Goal: Task Accomplishment & Management: Use online tool/utility

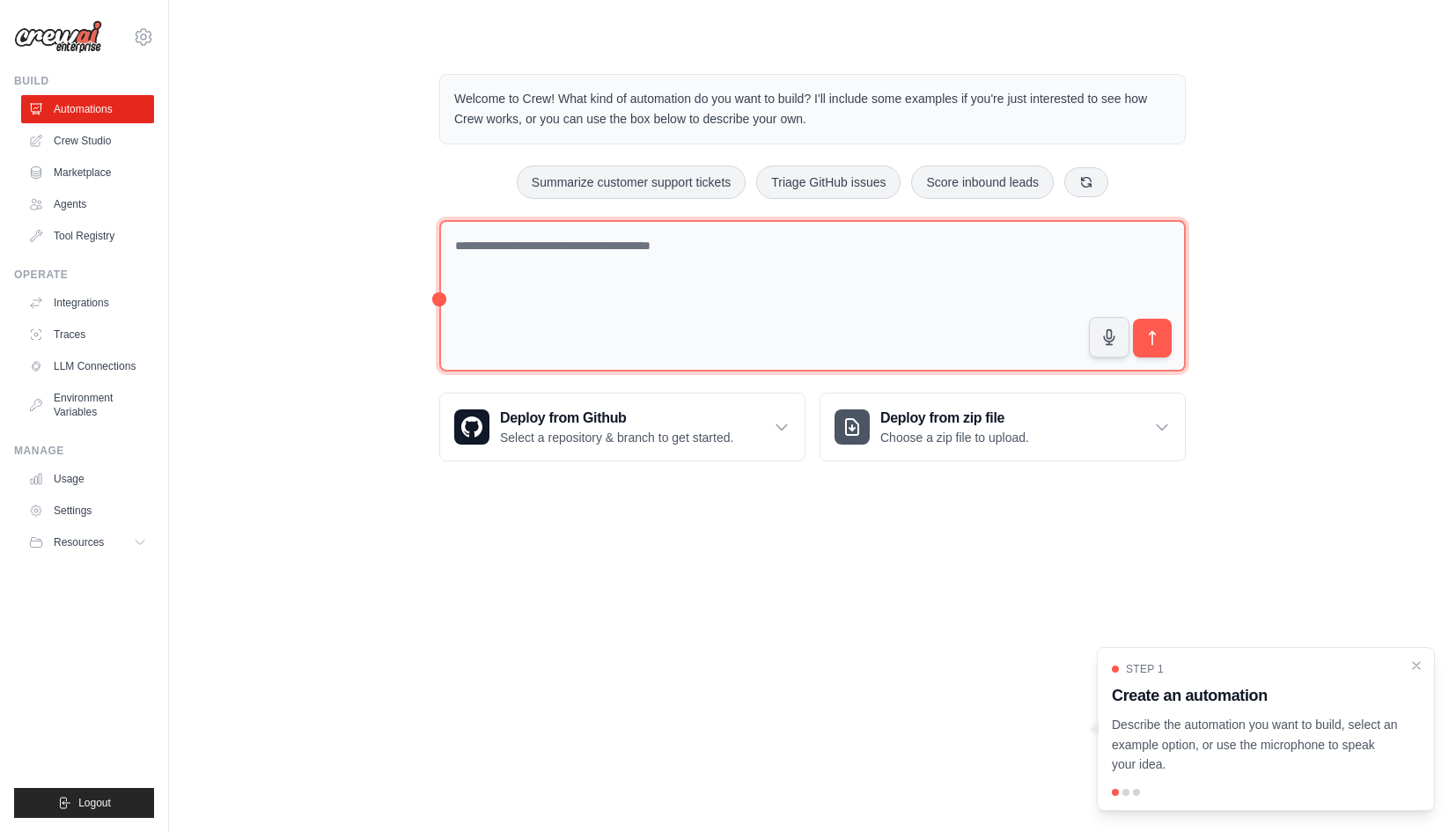
click at [755, 257] on textarea at bounding box center [812, 295] width 746 height 152
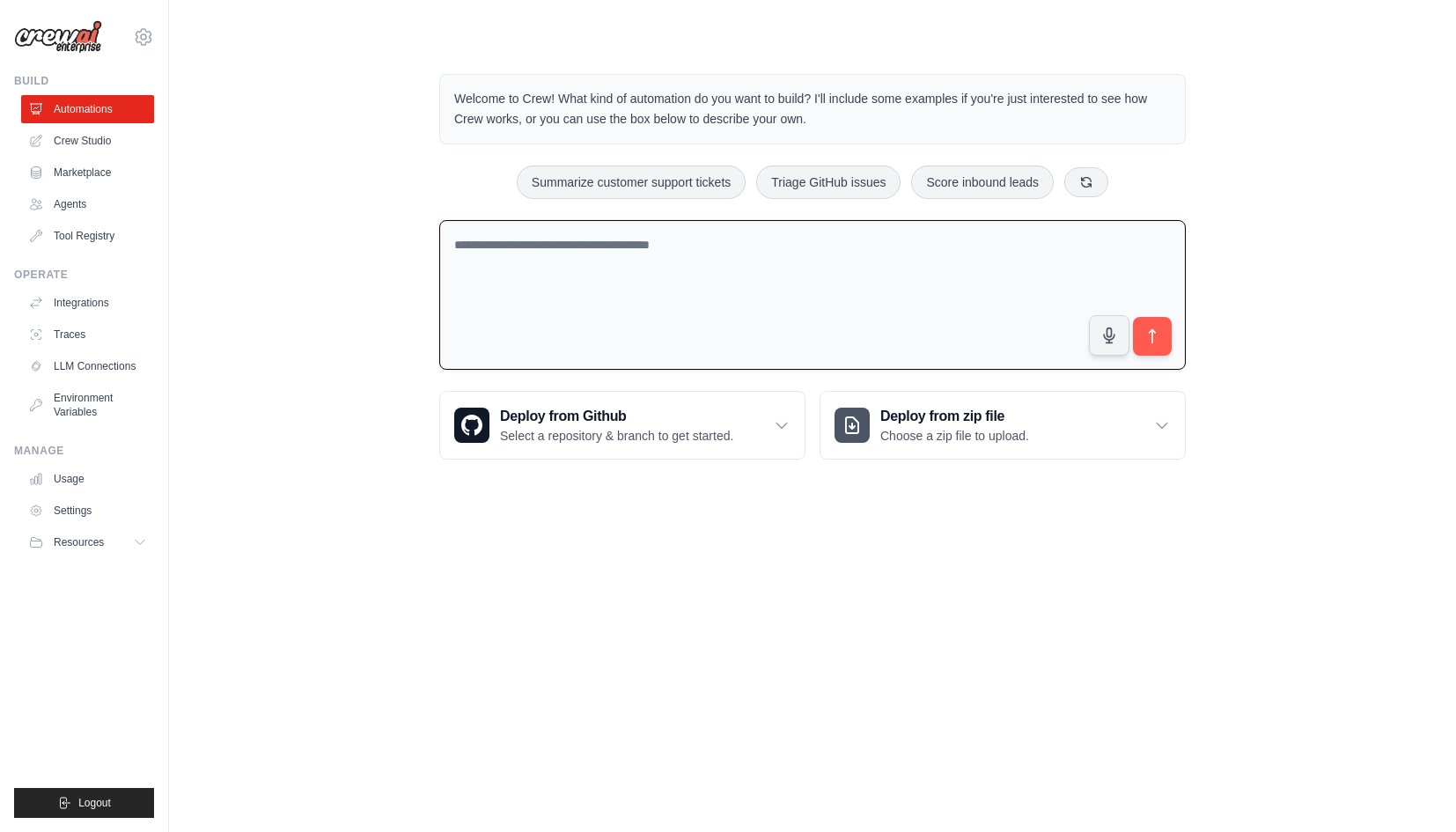
click at [628, 262] on textarea at bounding box center [812, 295] width 746 height 151
click at [695, 283] on textarea at bounding box center [812, 295] width 746 height 151
click at [142, 35] on icon at bounding box center [143, 37] width 6 height 6
click at [147, 114] on link "Settings" at bounding box center [143, 119] width 155 height 32
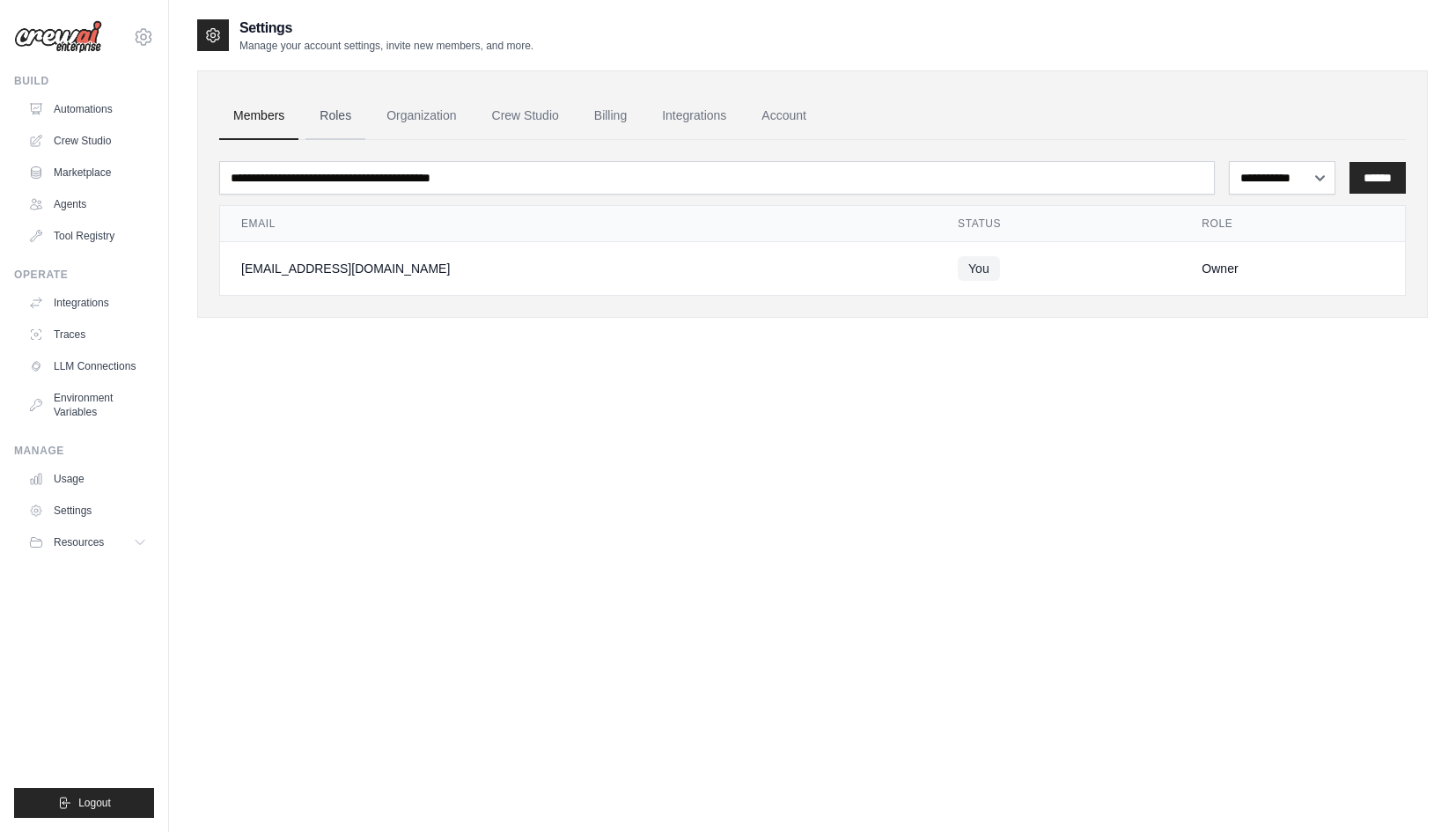
click at [343, 120] on link "Roles" at bounding box center [335, 116] width 59 height 47
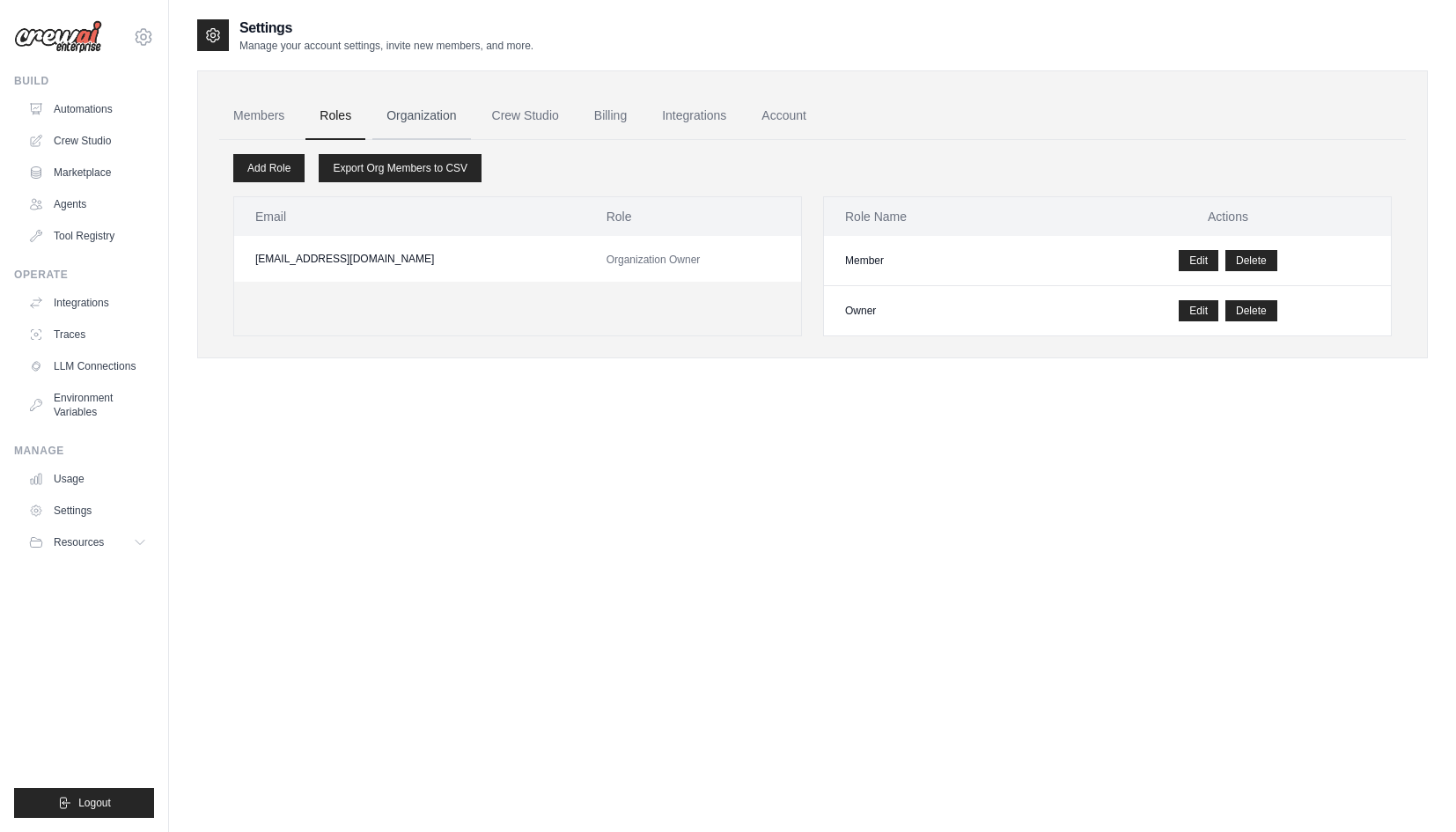
click at [423, 121] on link "Organization" at bounding box center [422, 116] width 98 height 47
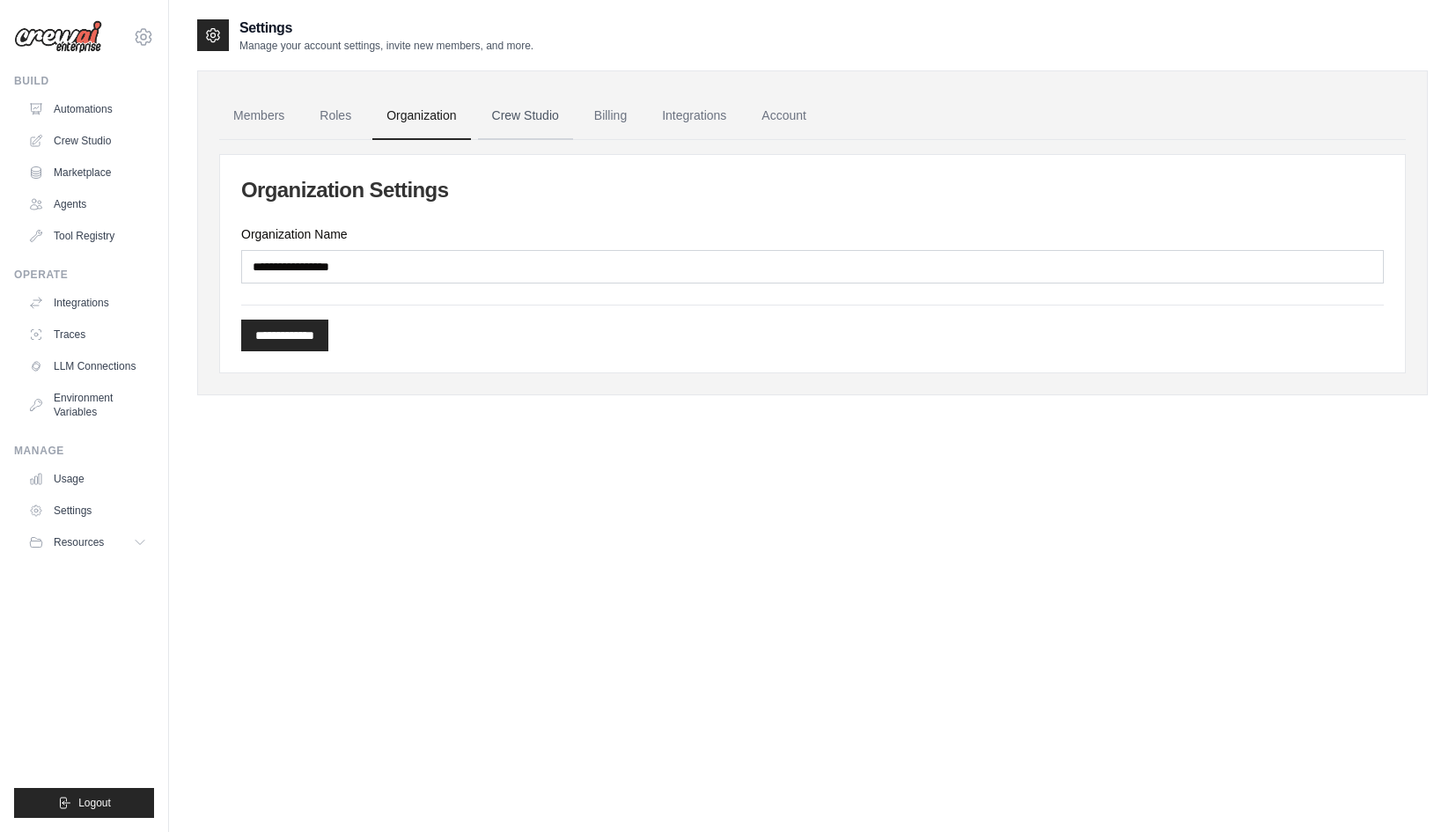
click at [518, 125] on link "Crew Studio" at bounding box center [526, 116] width 95 height 47
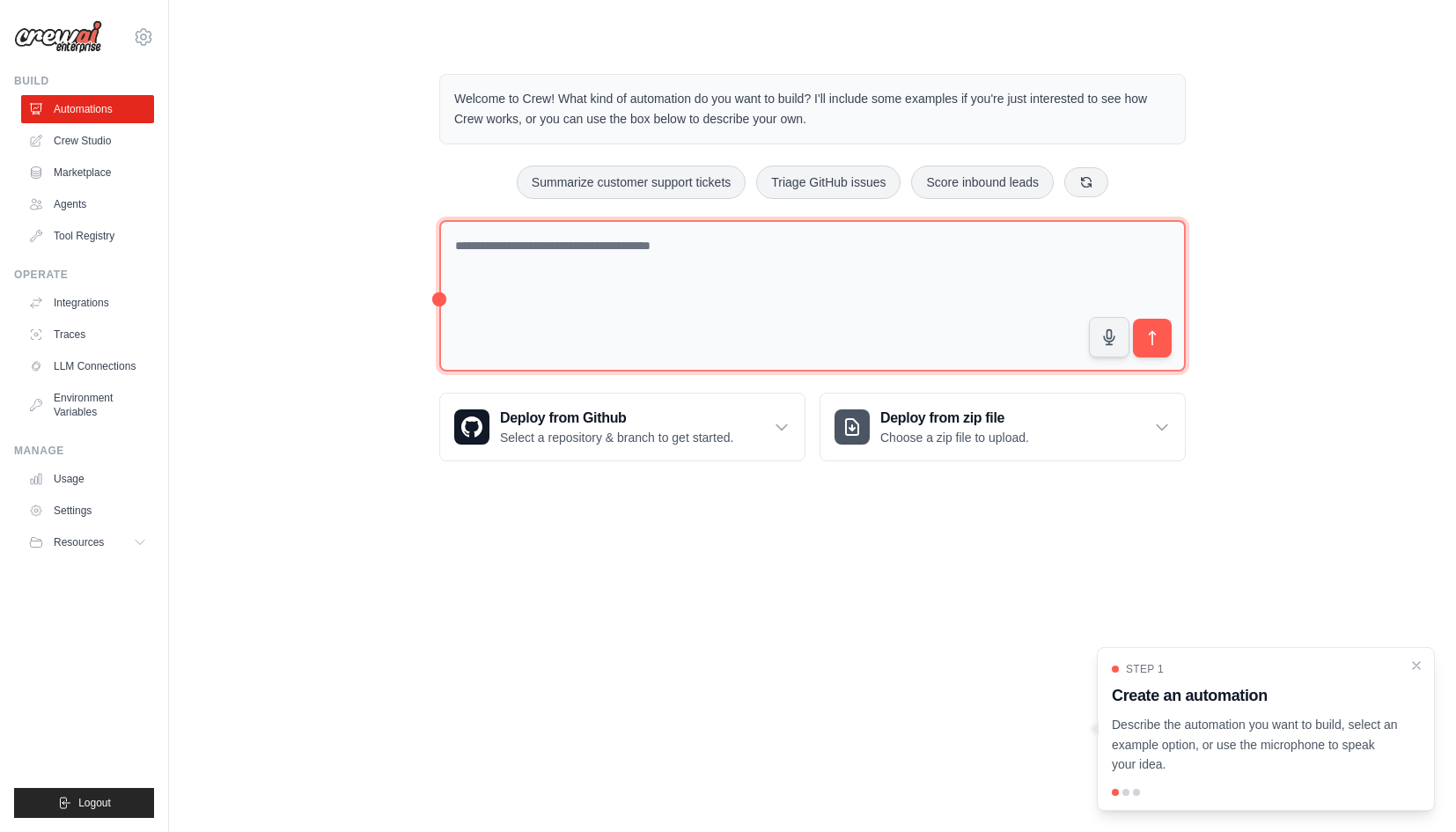
click at [757, 230] on textarea at bounding box center [812, 295] width 746 height 152
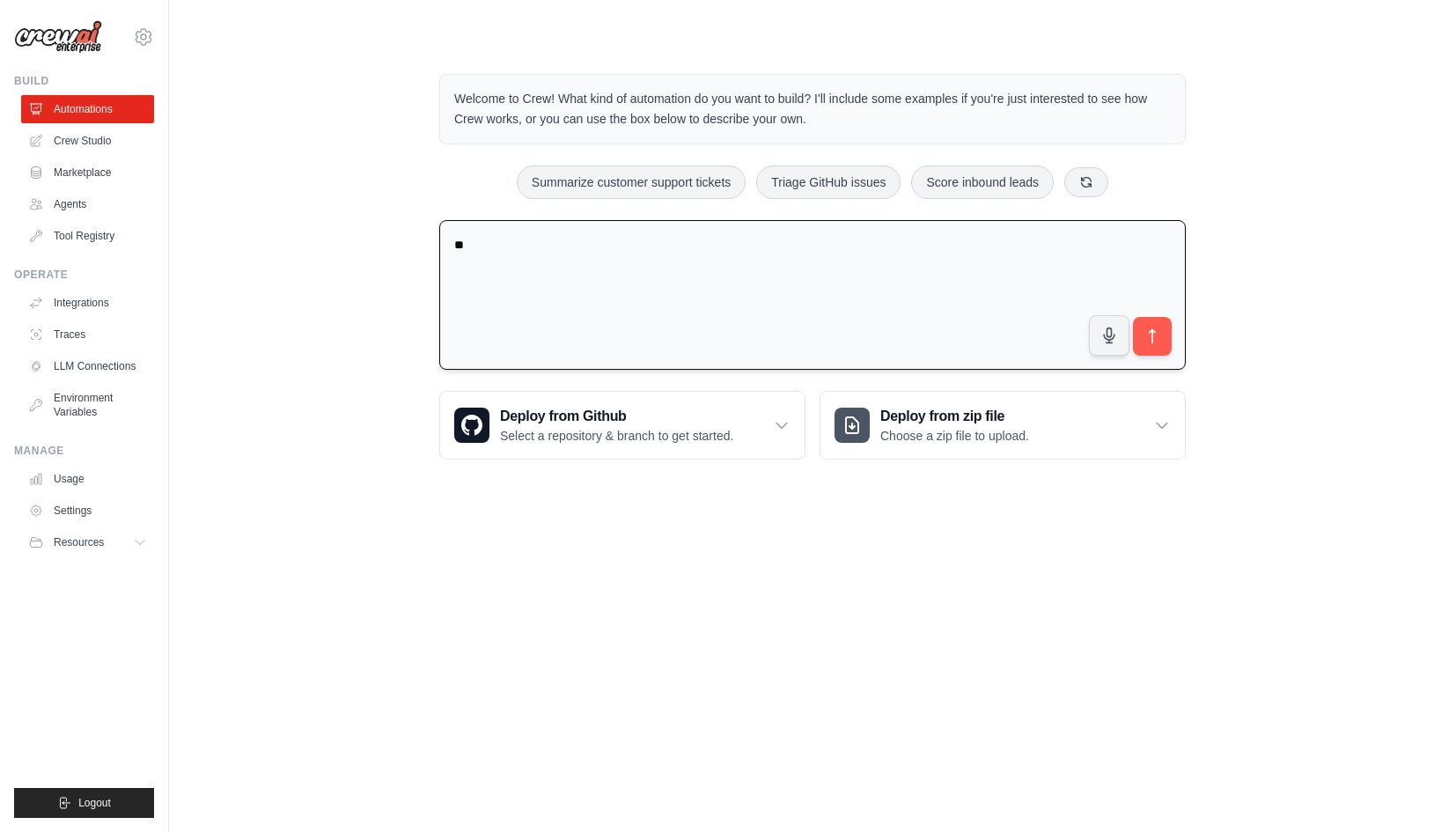
type textarea "*"
type textarea "*********"
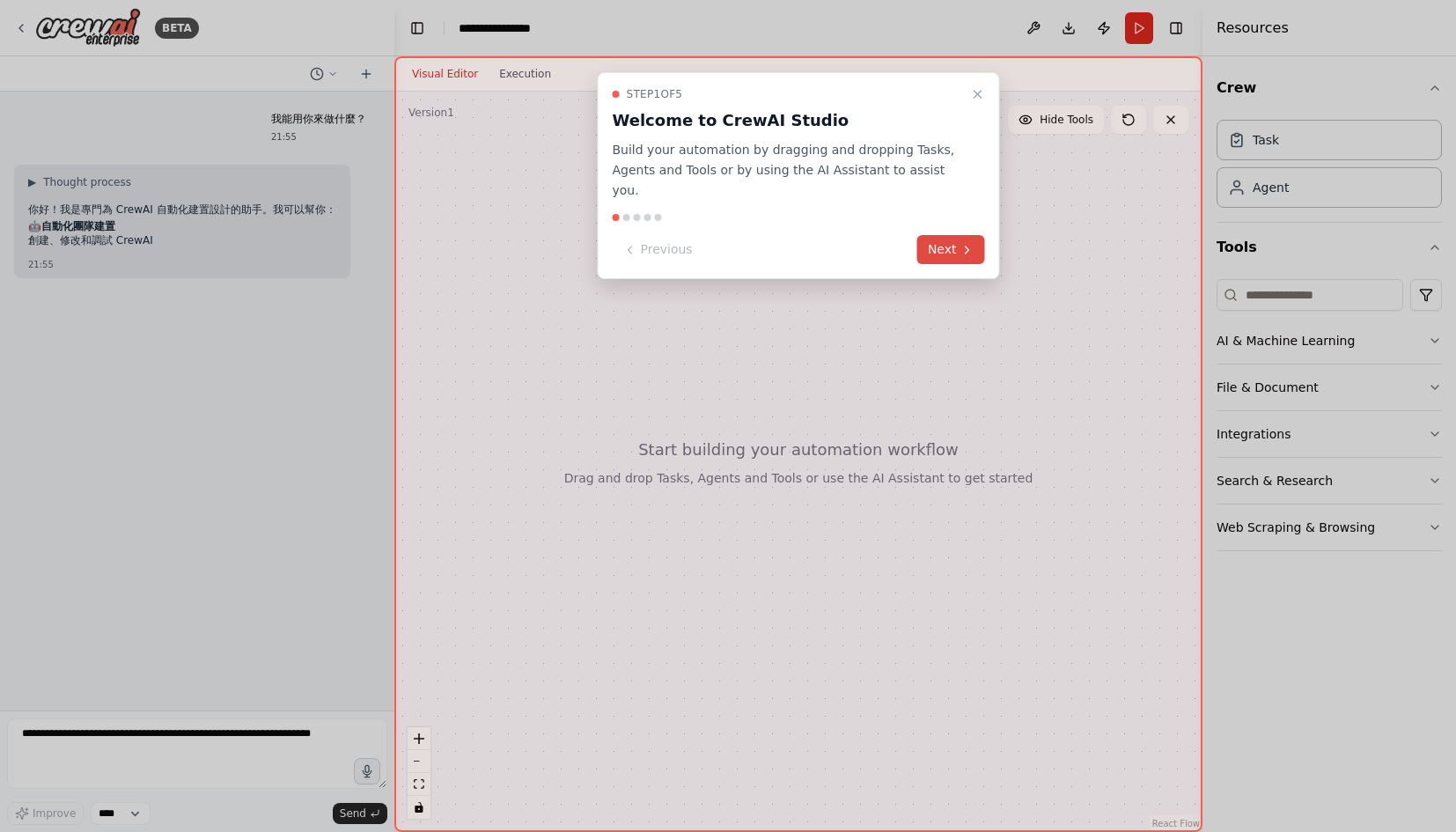
click at [932, 235] on button "Next" at bounding box center [951, 249] width 68 height 29
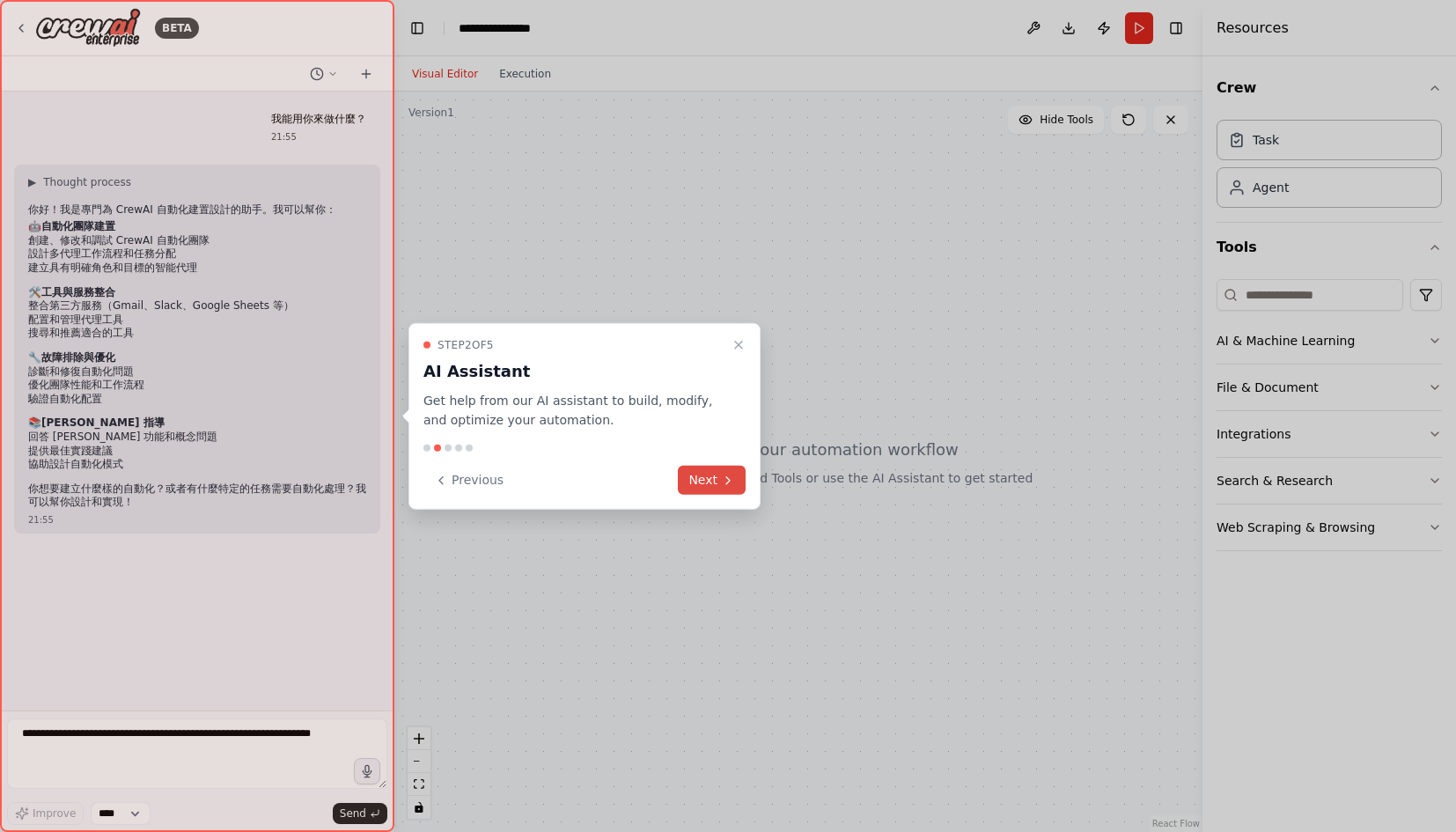
click at [711, 477] on button "Next" at bounding box center [711, 480] width 68 height 29
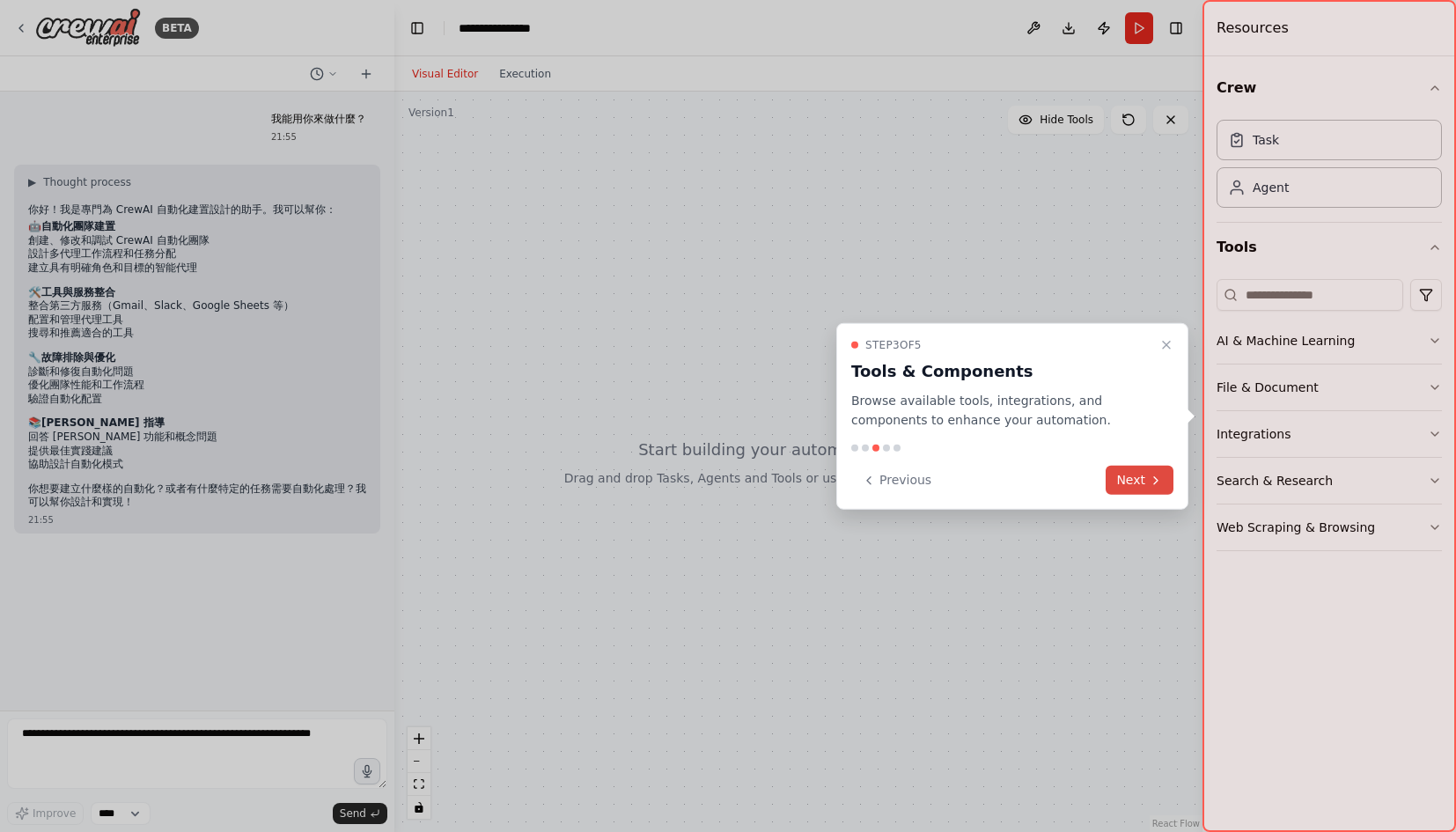
click at [1138, 477] on button "Next" at bounding box center [1140, 480] width 68 height 29
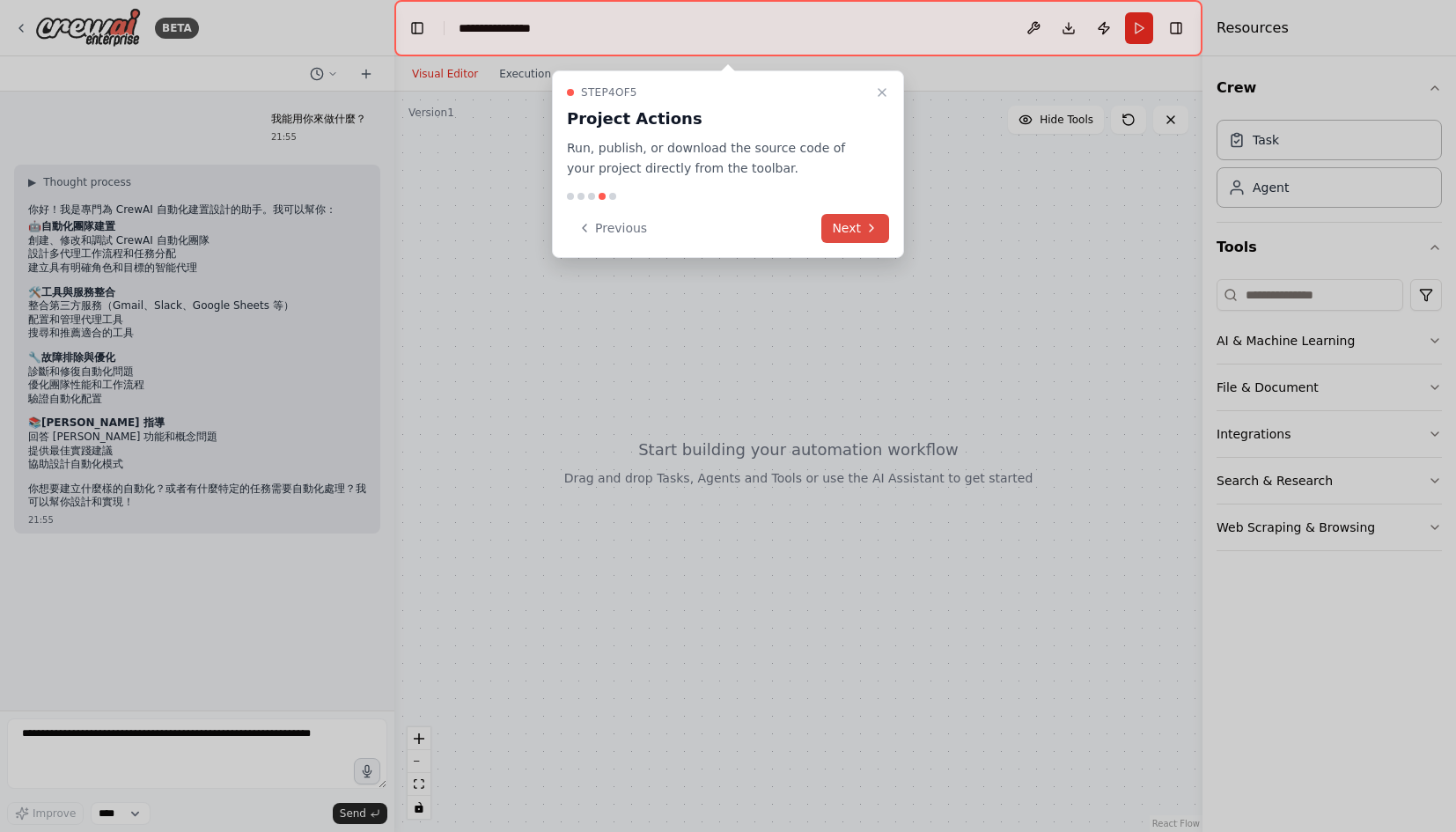
click at [853, 237] on button "Next" at bounding box center [856, 228] width 68 height 29
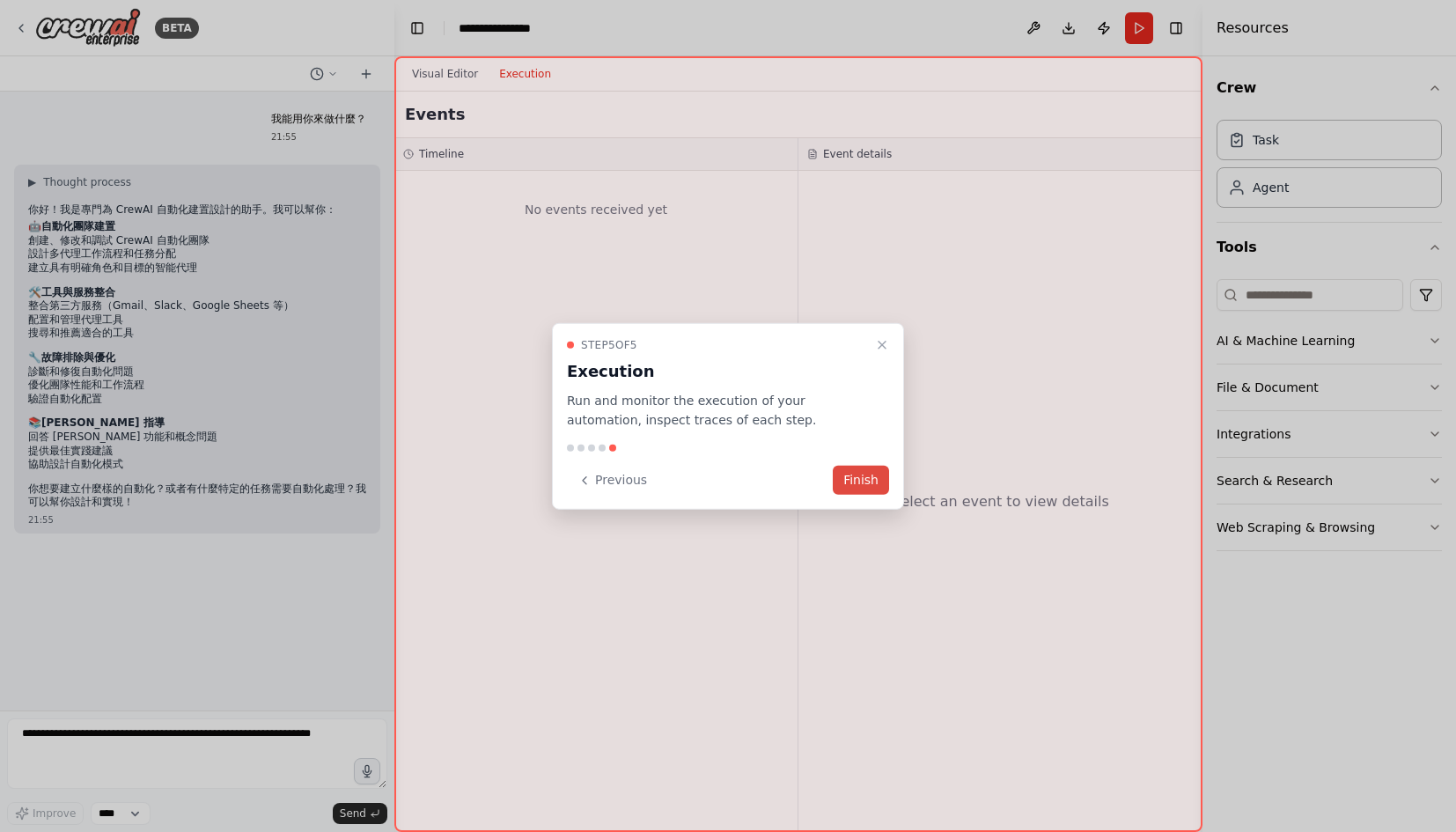
click at [854, 483] on button "Finish" at bounding box center [862, 480] width 57 height 29
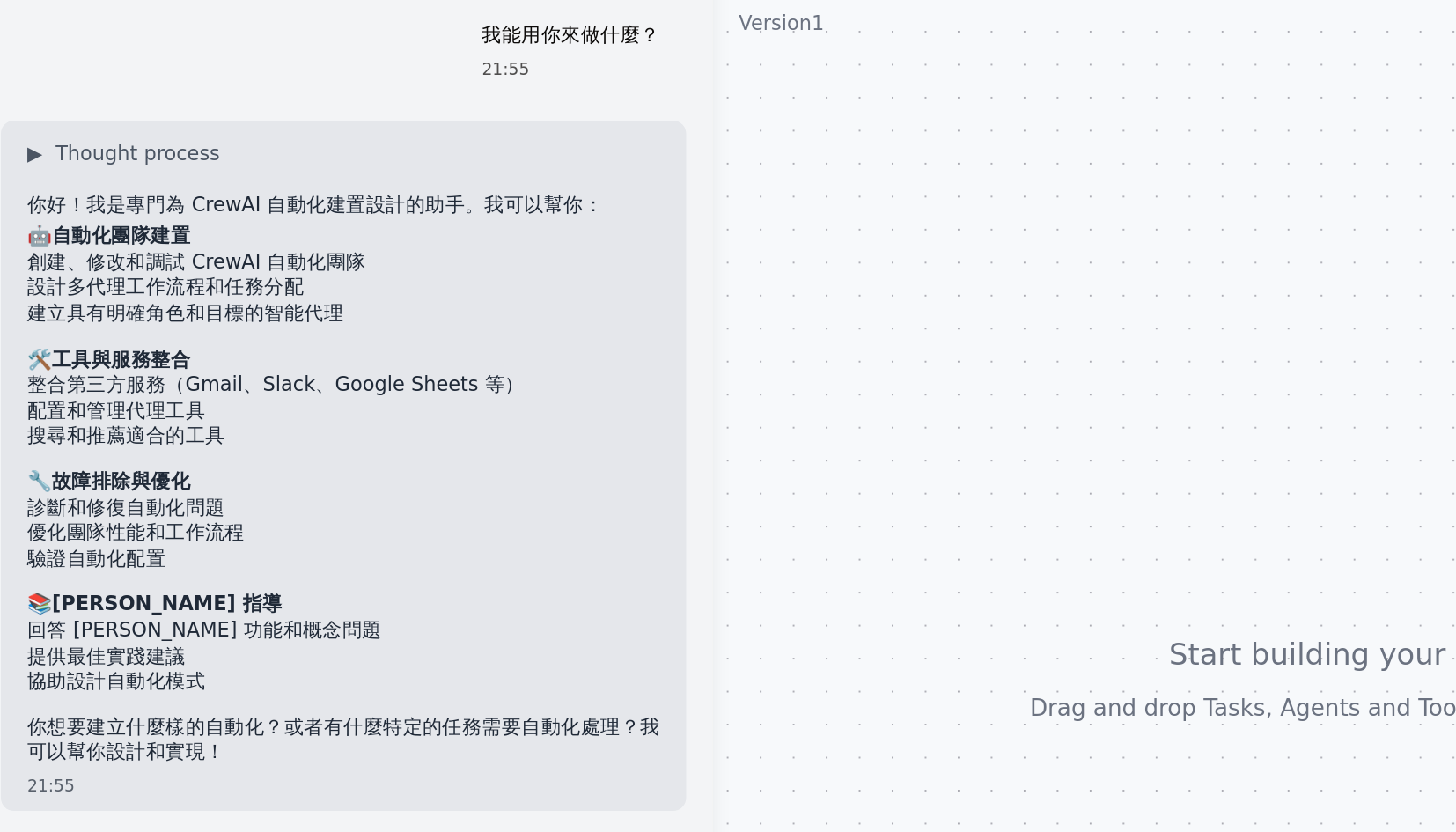
click at [481, 151] on div at bounding box center [798, 461] width 809 height 740
click at [359, 164] on div "▶ Thought process 你好！我是專門為 CrewAI 自動化建置設計的助手。我可以幫你： 🤖 自動化團隊建置 創建、修改和調試 CrewAI 自…" at bounding box center [197, 348] width 366 height 369
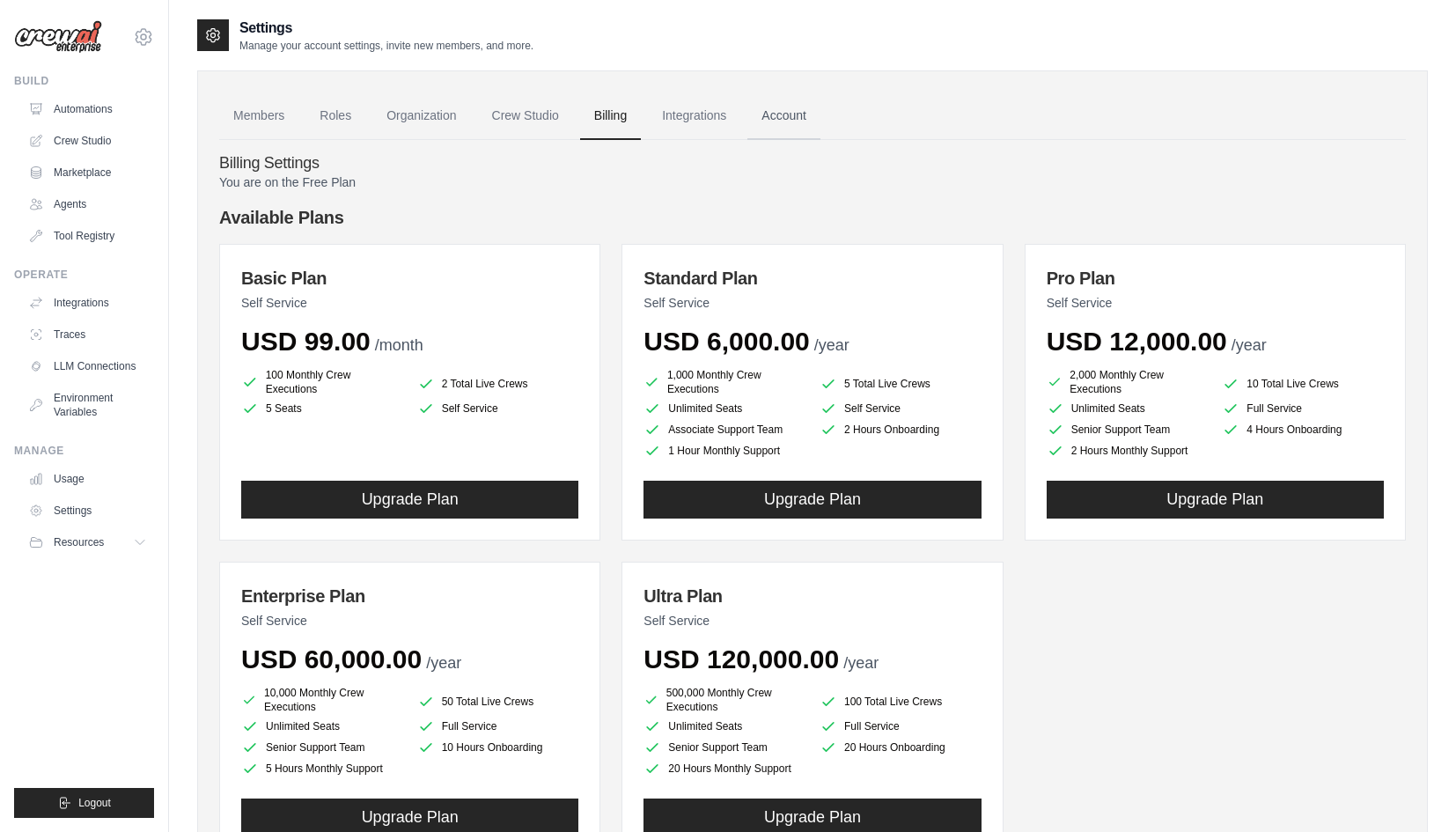
click at [786, 110] on link "Account" at bounding box center [783, 116] width 73 height 47
